Goal: Information Seeking & Learning: Learn about a topic

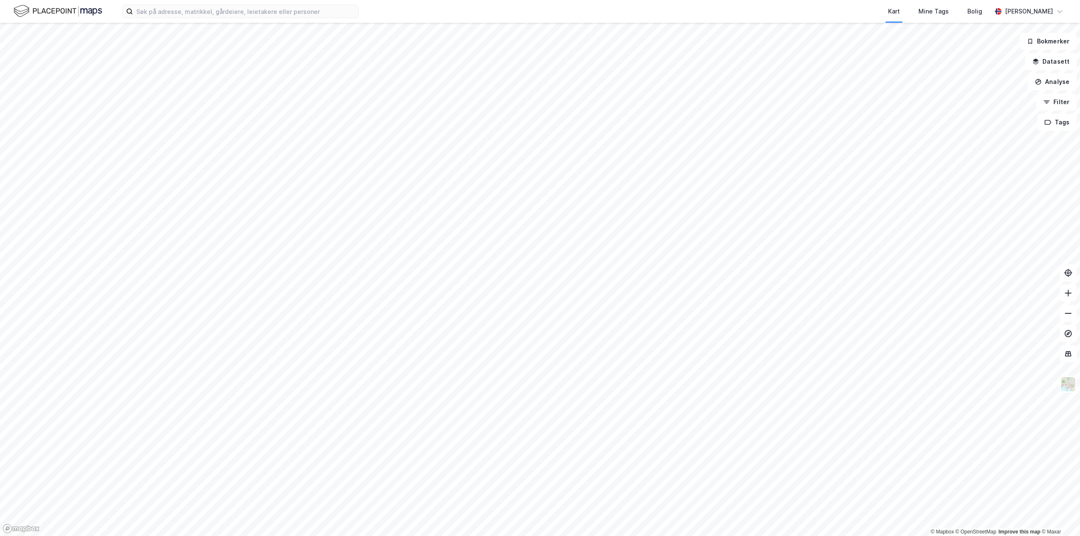
click at [286, 22] on div "Kart Mine Tags Bolig [PERSON_NAME]" at bounding box center [540, 11] width 1080 height 23
click at [283, 16] on input at bounding box center [245, 11] width 225 height 13
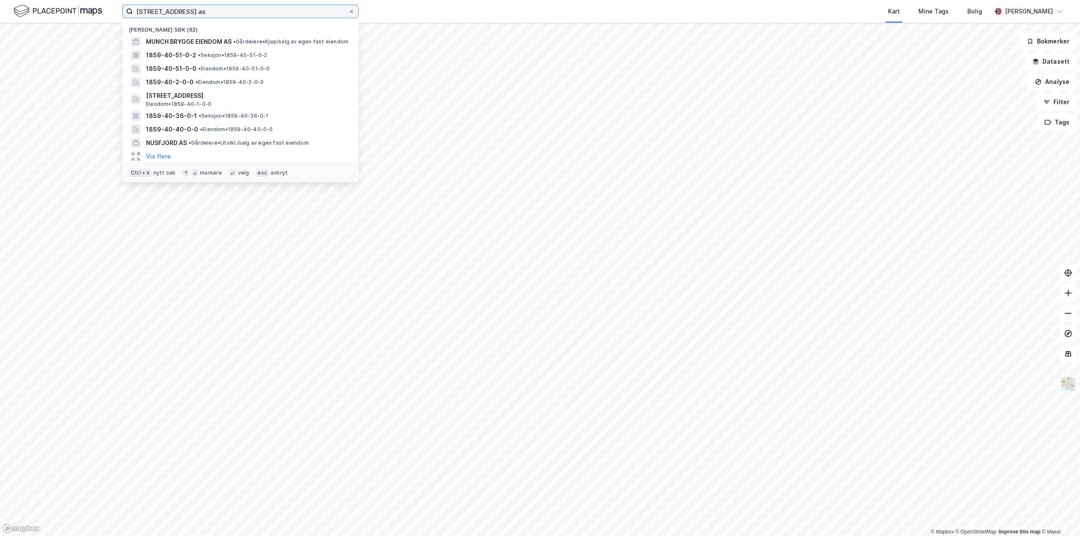
type input "[STREET_ADDRESS] as"
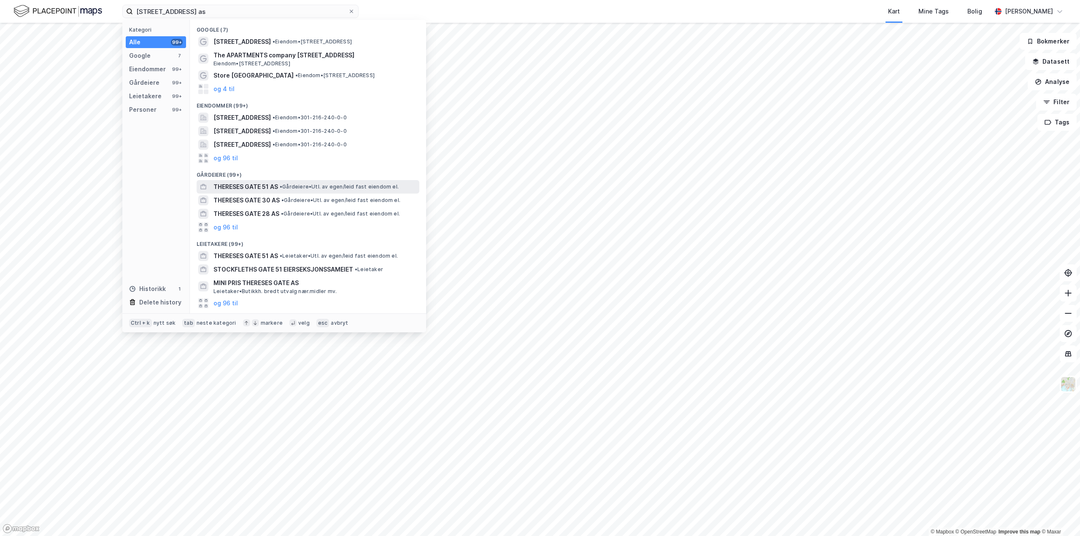
click at [282, 185] on span "•" at bounding box center [281, 186] width 3 height 6
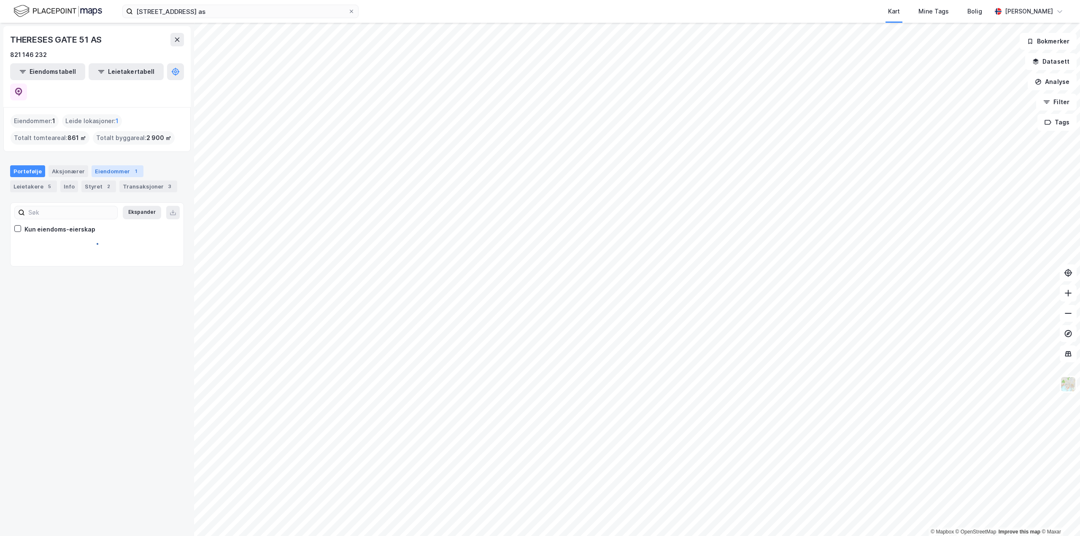
click at [110, 165] on div "Eiendommer 1" at bounding box center [118, 171] width 52 height 12
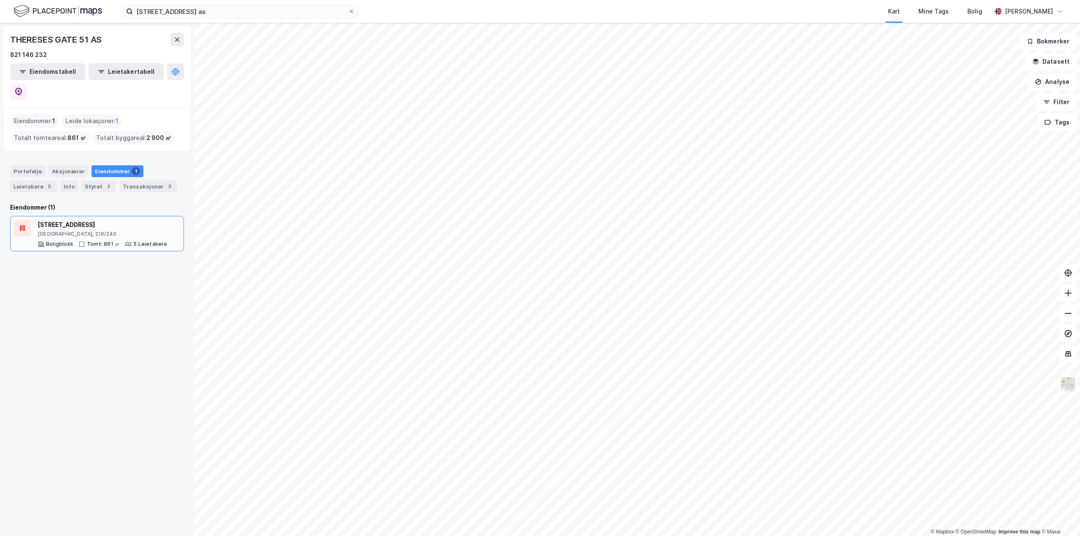
click at [118, 220] on div "[STREET_ADDRESS]" at bounding box center [103, 225] width 130 height 10
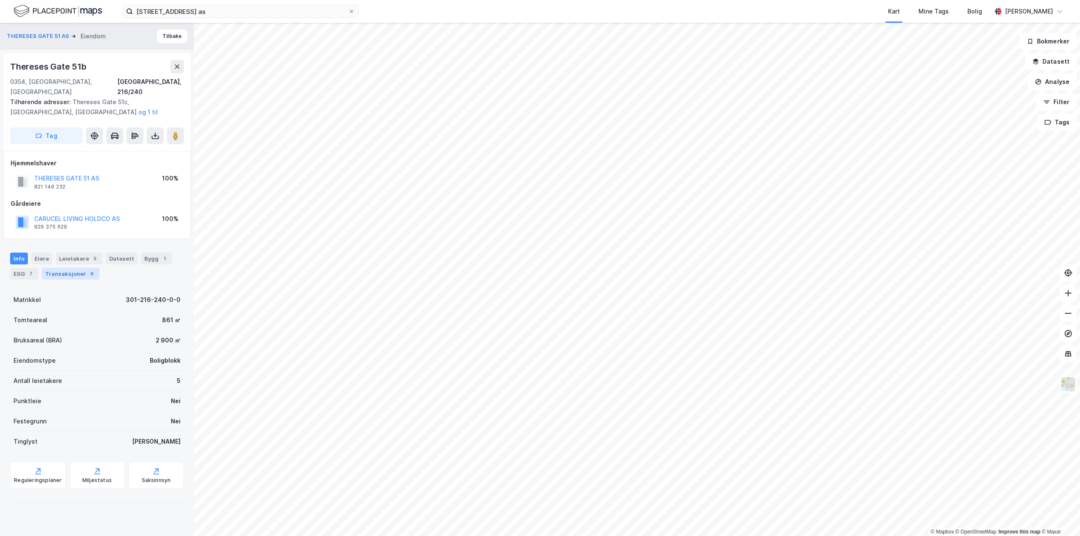
click at [70, 268] on div "Transaksjoner 9" at bounding box center [71, 274] width 58 height 12
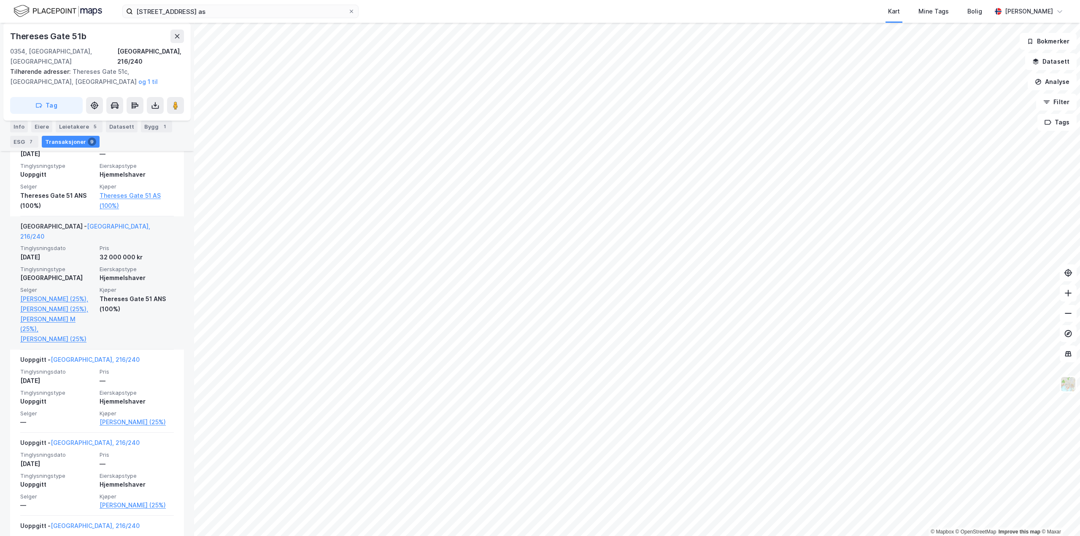
scroll to position [590, 0]
